Goal: Navigation & Orientation: Find specific page/section

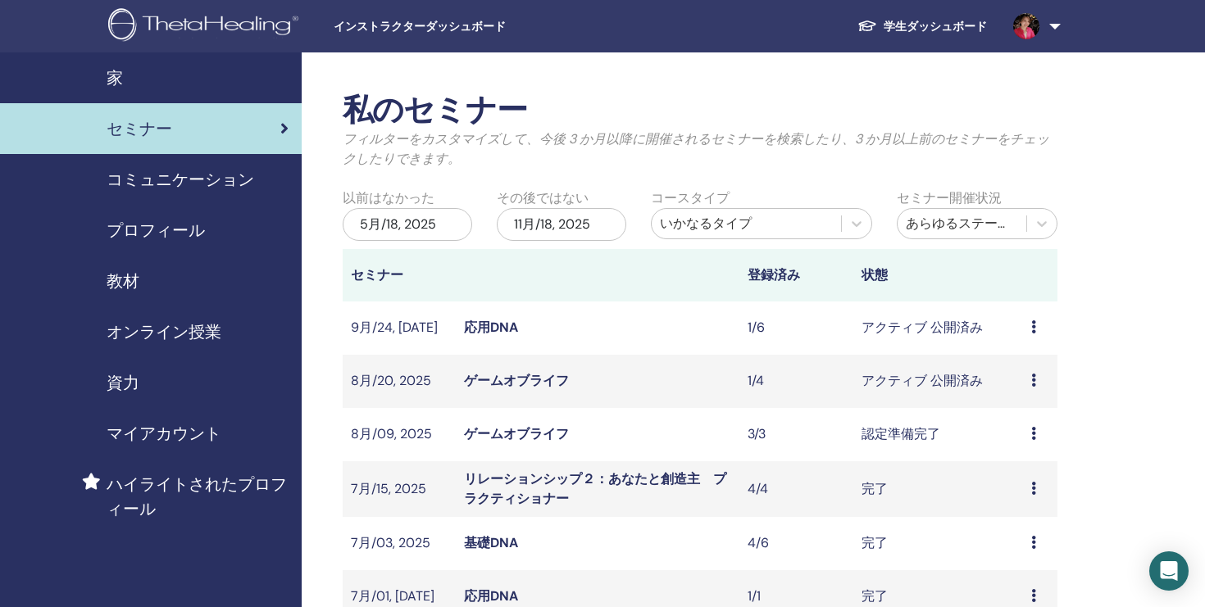
click at [202, 188] on span "コミュニケーション" at bounding box center [180, 179] width 147 height 25
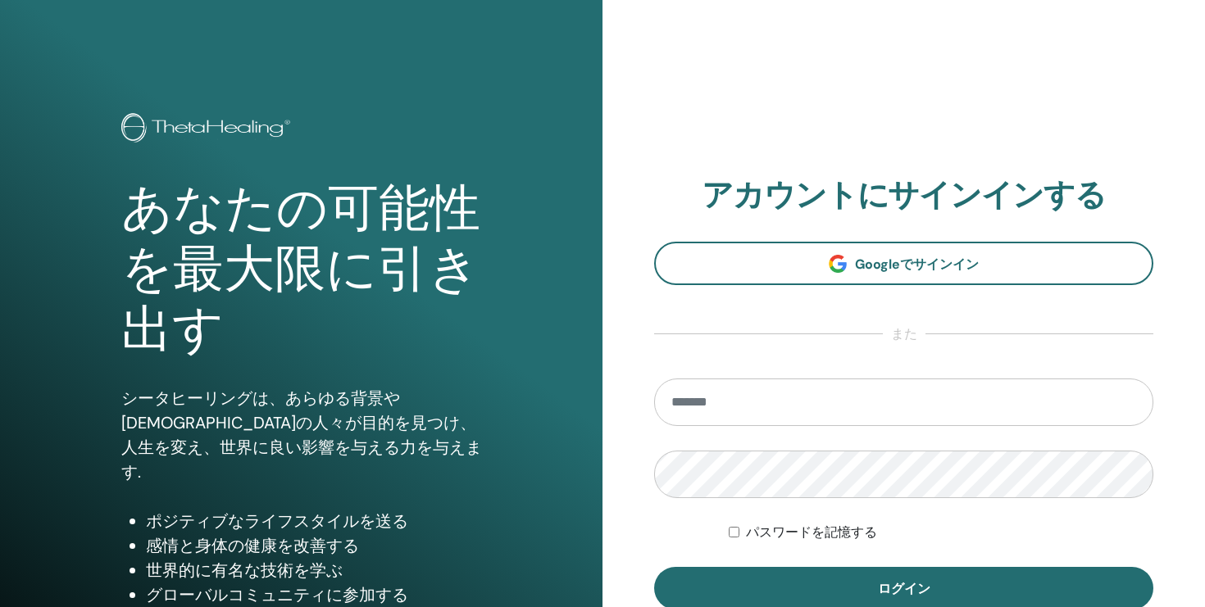
click at [742, 400] on input "email" at bounding box center [903, 403] width 499 height 48
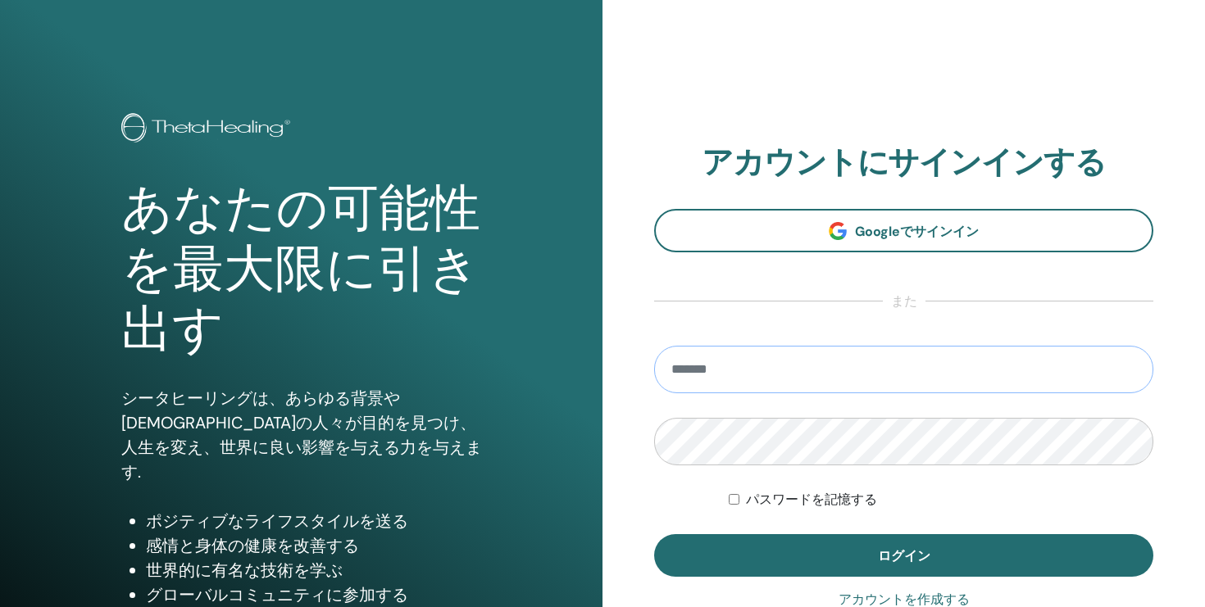
type input "**********"
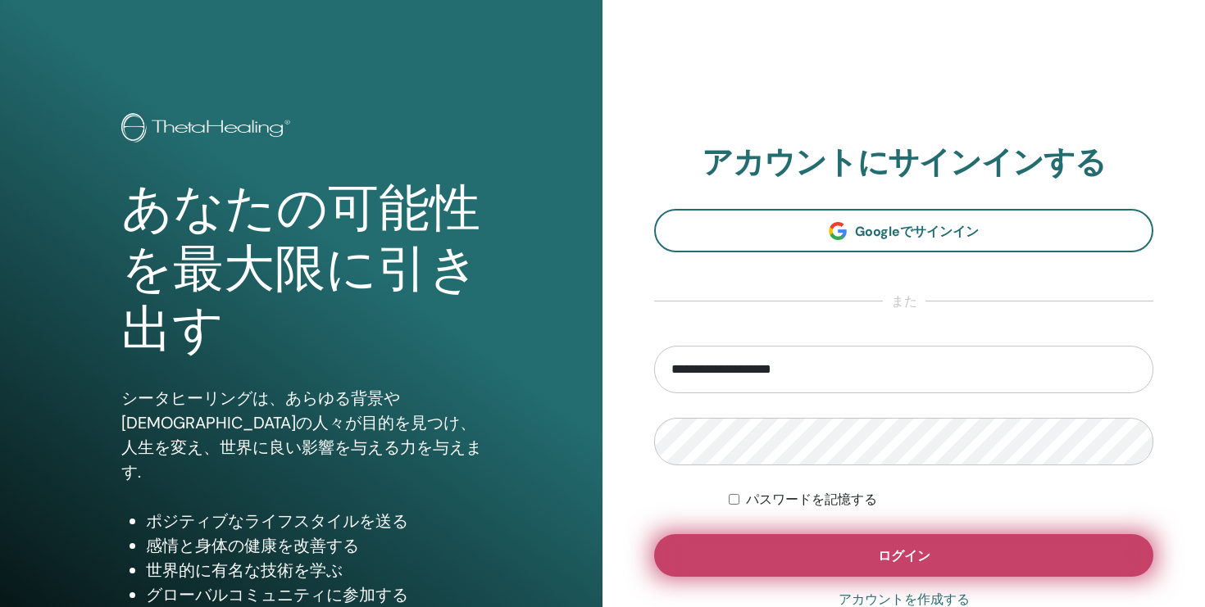
click at [768, 552] on button "ログイン" at bounding box center [903, 555] width 499 height 43
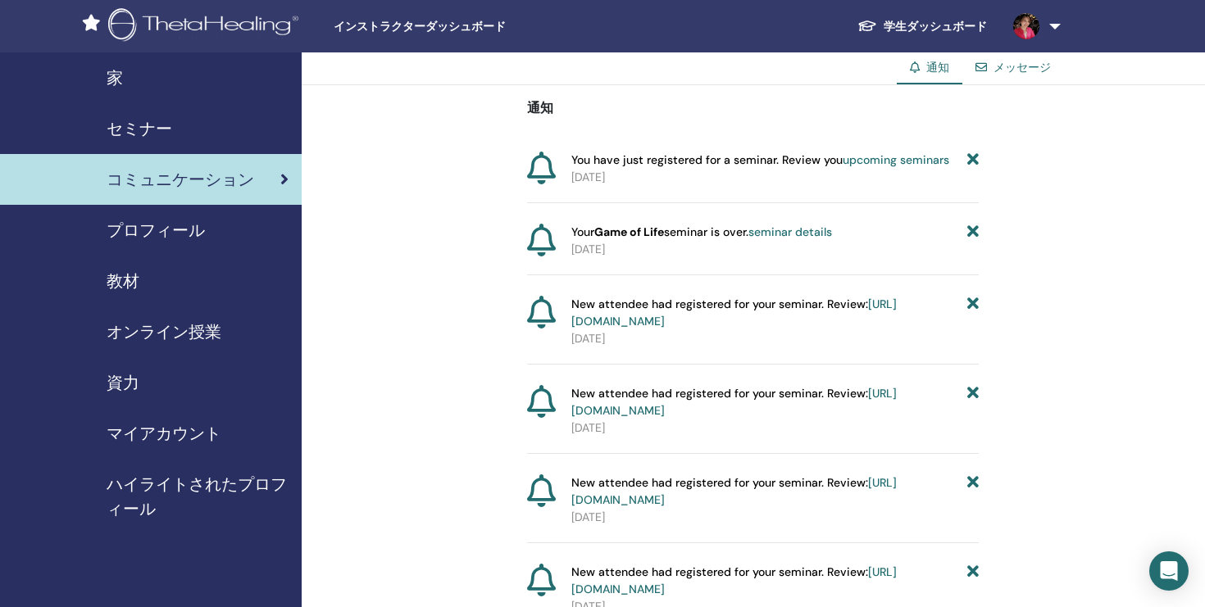
click at [216, 68] on div "家" at bounding box center [150, 78] width 275 height 25
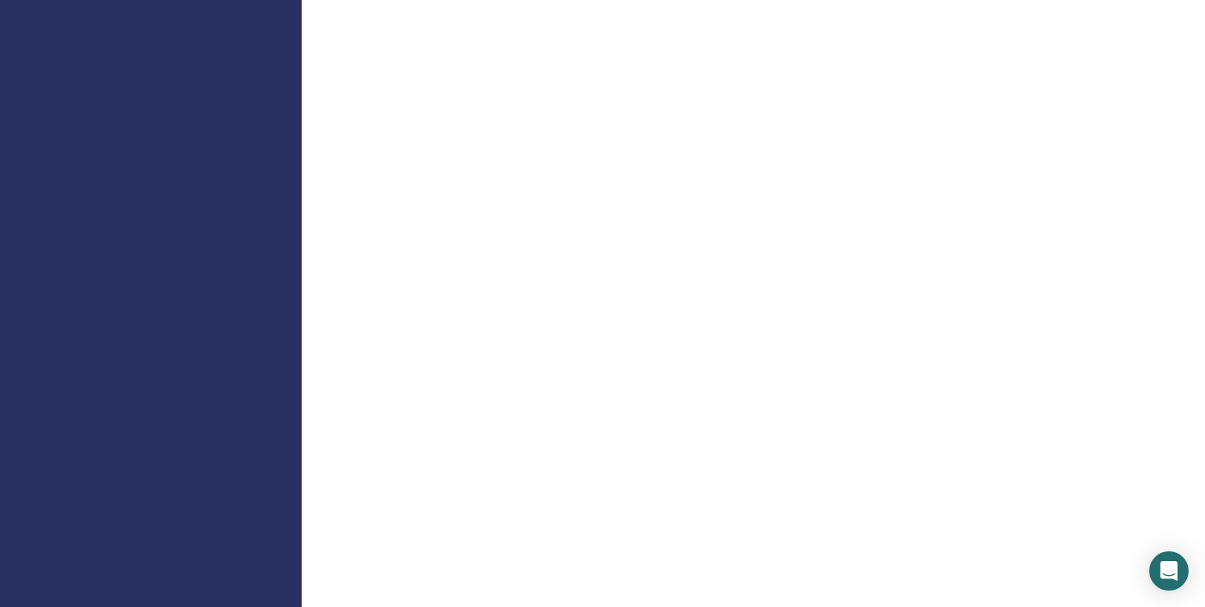
scroll to position [913, 0]
